Goal: Transaction & Acquisition: Purchase product/service

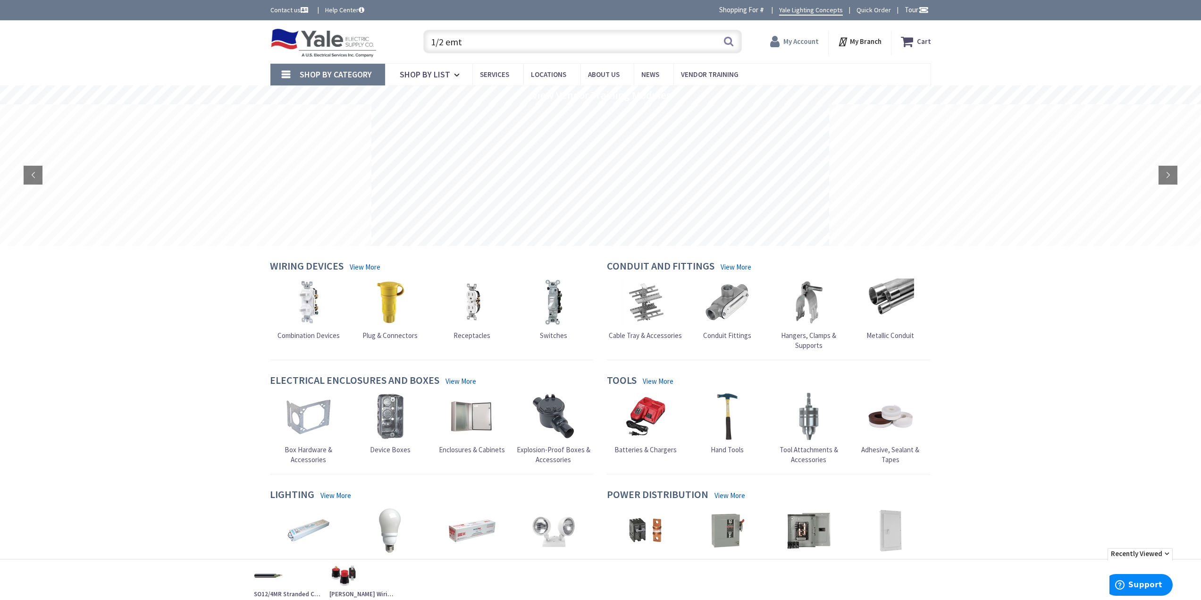
type input "1/2 emt"
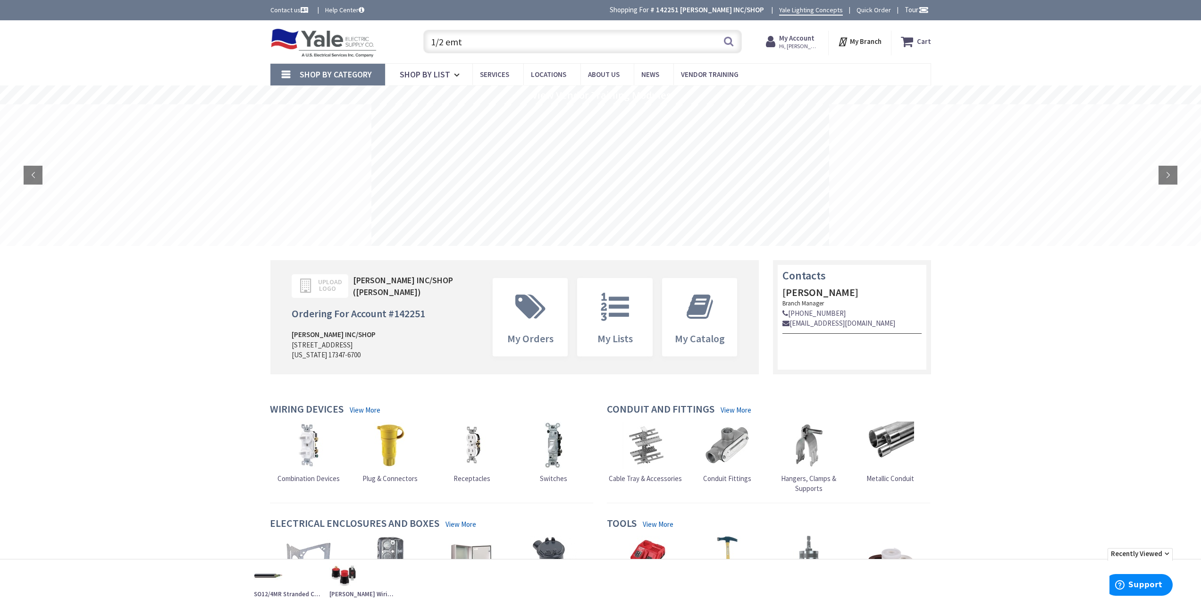
click at [806, 43] on span "Hi, [PERSON_NAME]" at bounding box center [799, 46] width 40 height 8
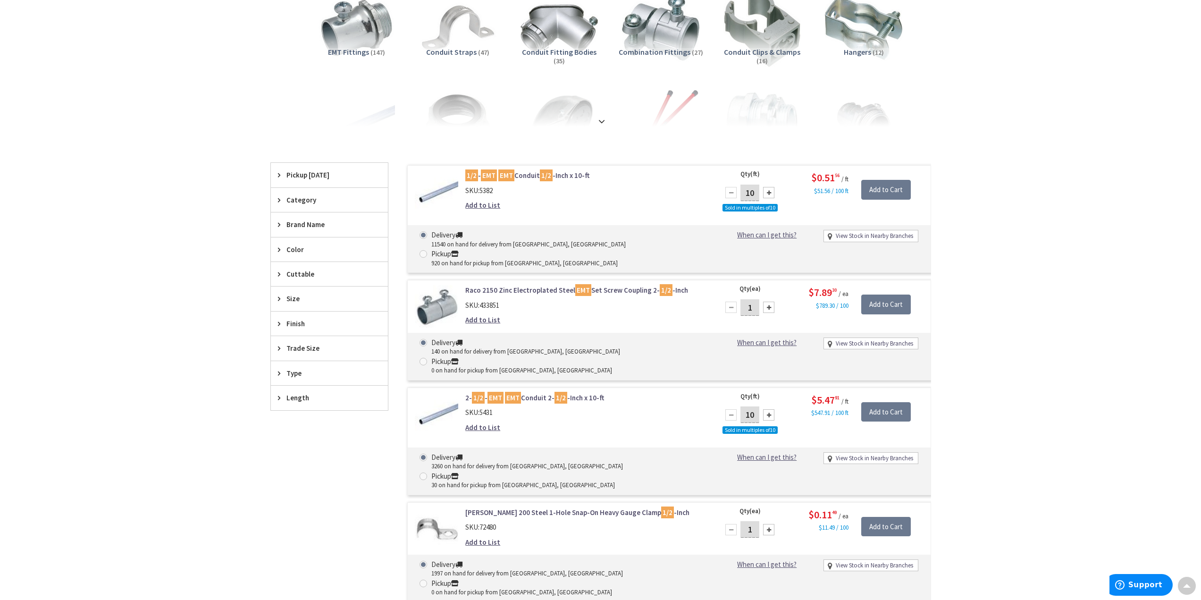
scroll to position [47, 0]
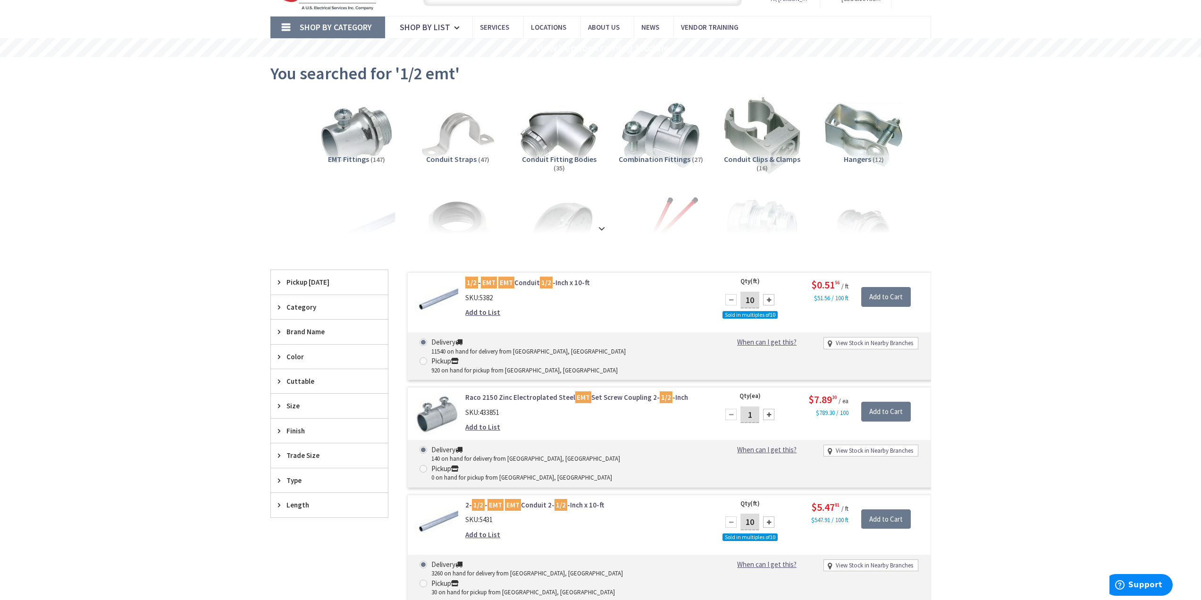
click at [279, 329] on icon at bounding box center [281, 331] width 7 height 7
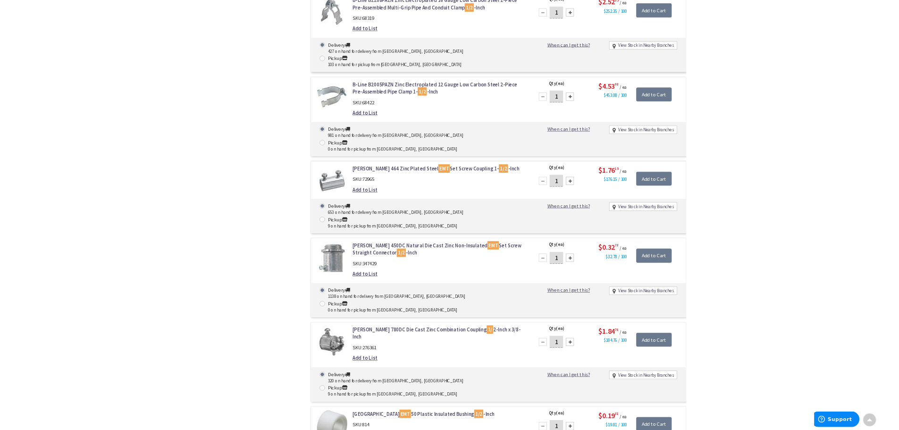
scroll to position [1841, 0]
